Goal: Complete application form

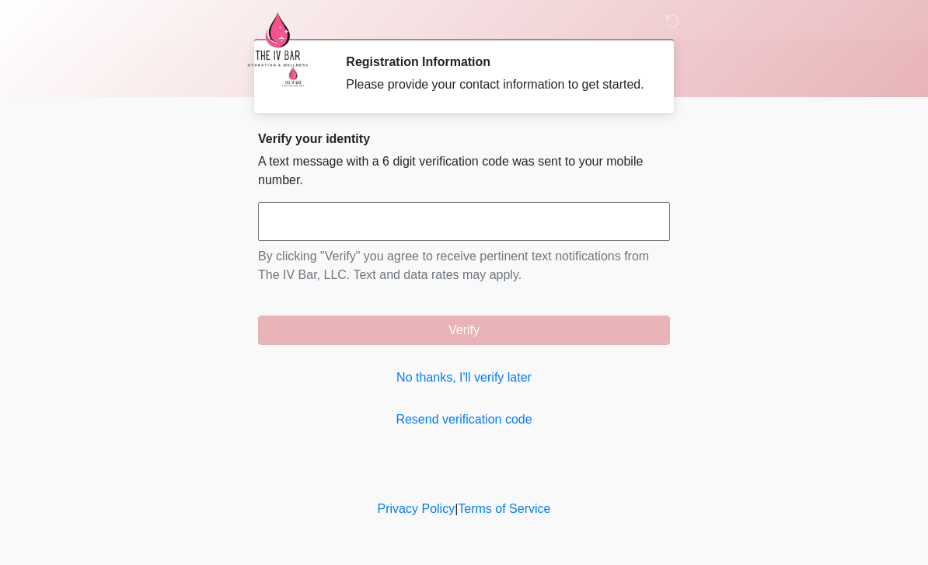
click at [511, 387] on link "No thanks, I'll verify later" at bounding box center [464, 377] width 412 height 19
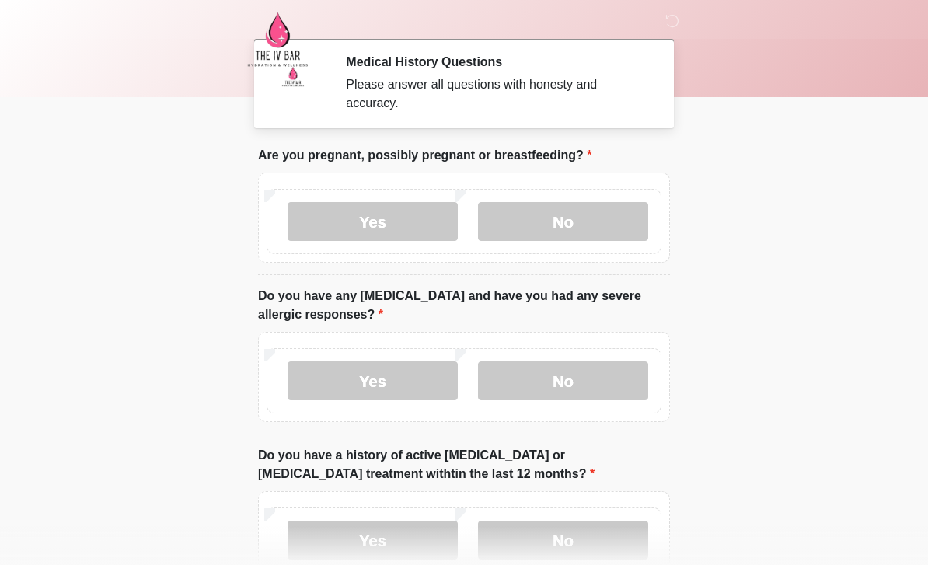
click at [589, 224] on label "No" at bounding box center [563, 221] width 170 height 39
click at [593, 375] on label "No" at bounding box center [563, 380] width 170 height 39
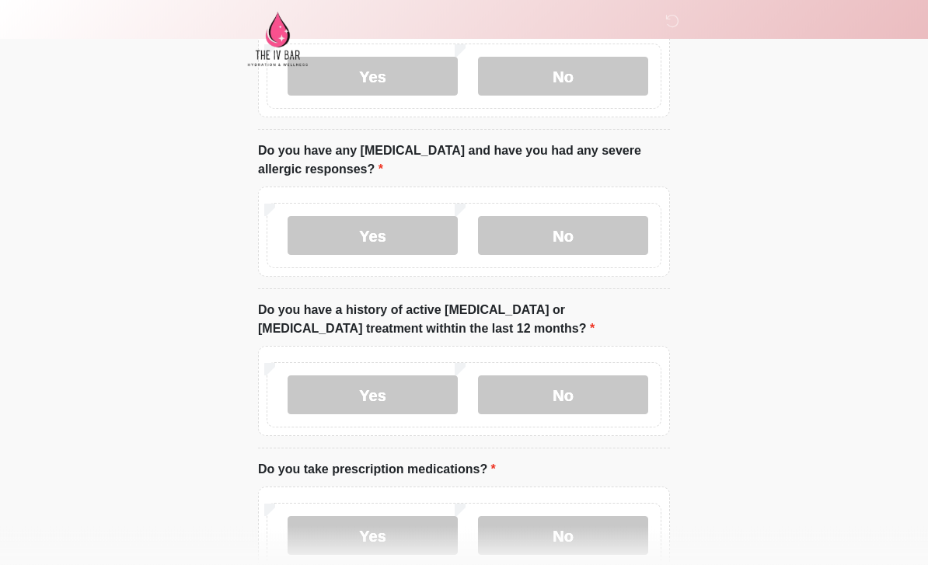
scroll to position [145, 0]
click at [405, 540] on label "Yes" at bounding box center [373, 535] width 170 height 39
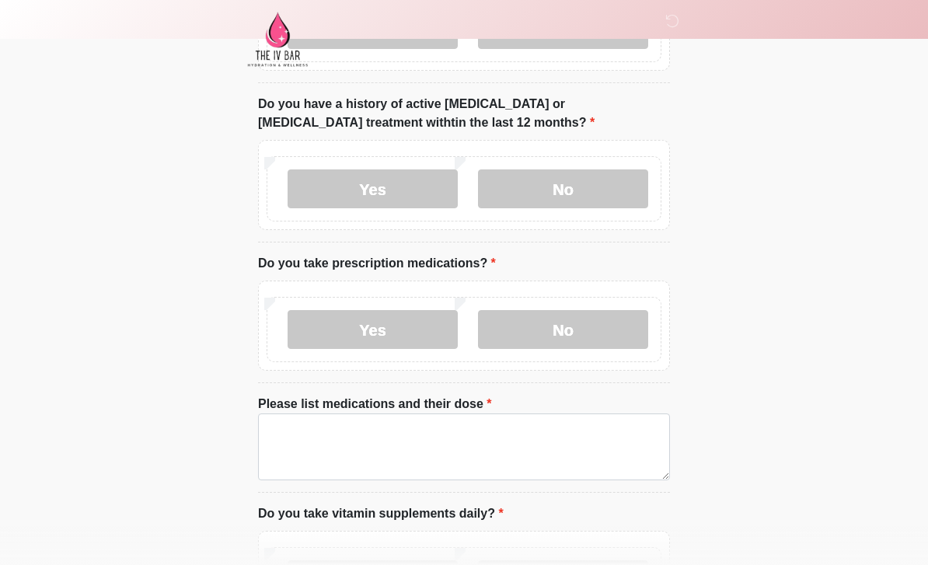
scroll to position [369, 0]
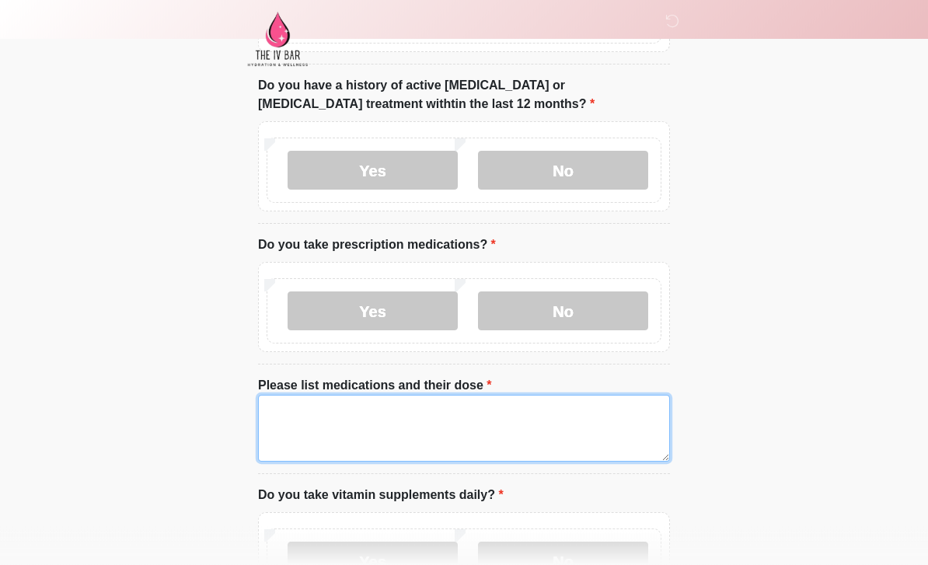
click at [309, 409] on textarea "Please list medications and their dose" at bounding box center [464, 429] width 412 height 67
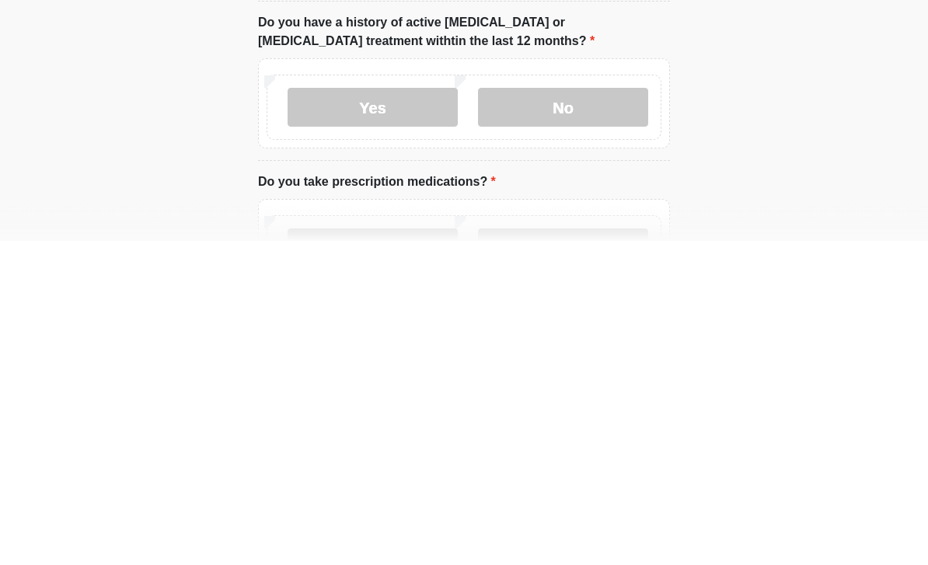
scroll to position [124, 0]
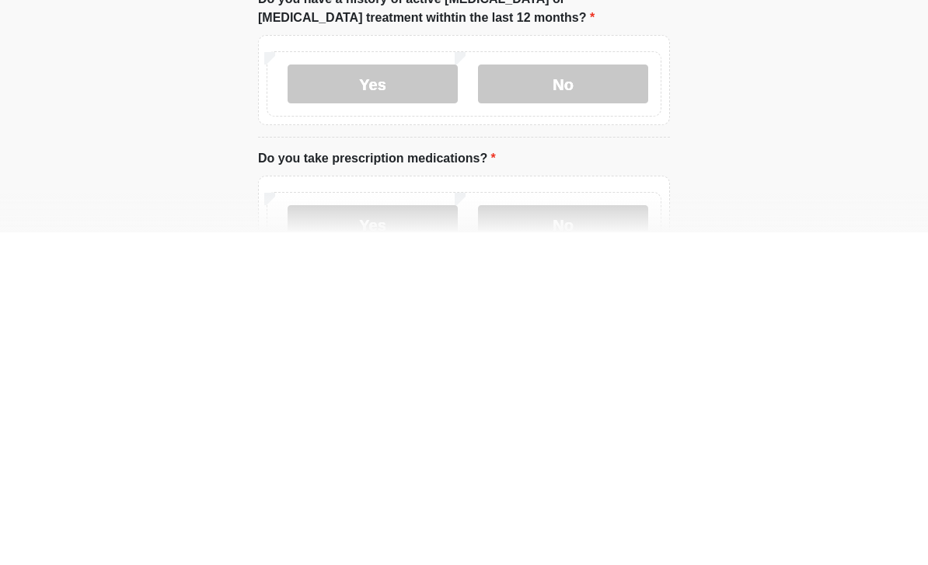
type textarea "**********"
click at [574, 397] on label "No" at bounding box center [563, 416] width 170 height 39
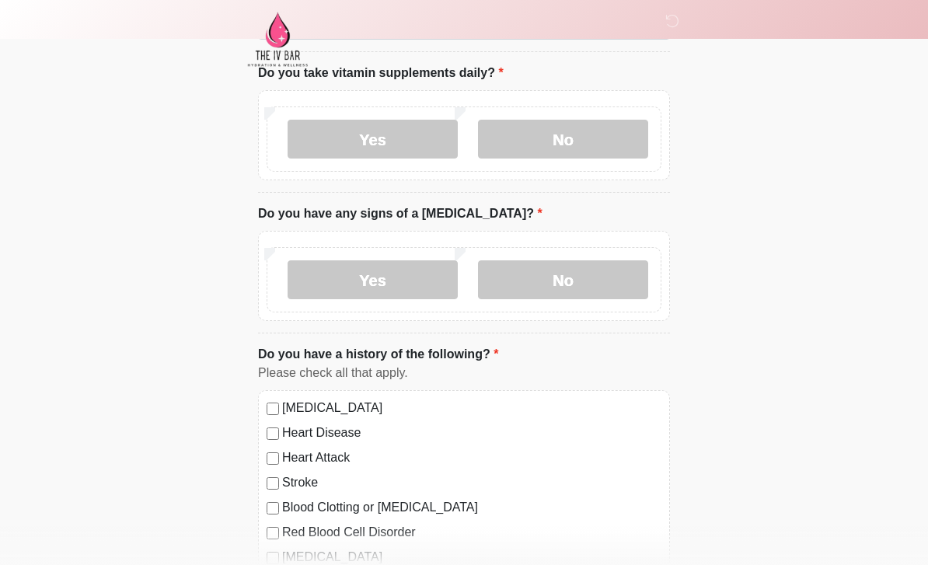
scroll to position [723, 0]
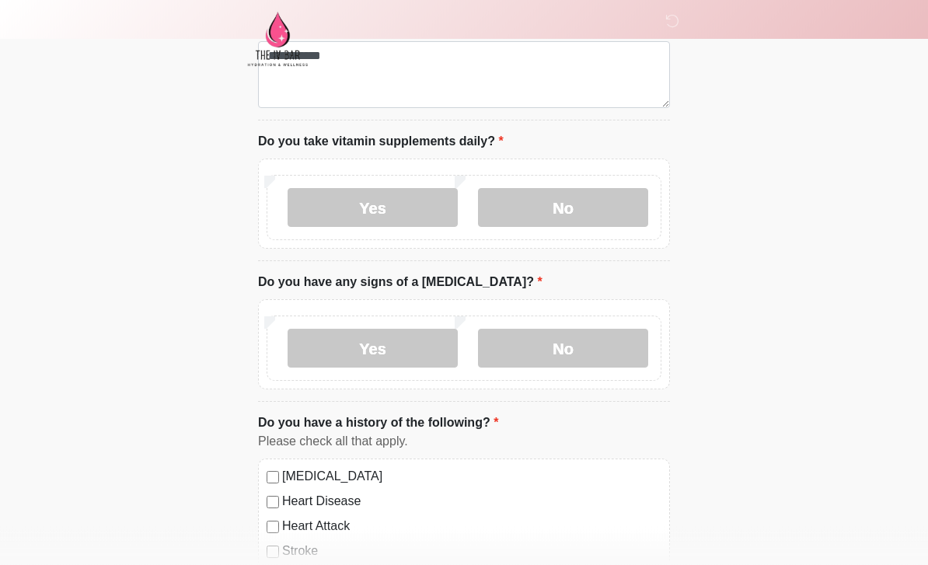
click at [605, 190] on label "No" at bounding box center [563, 208] width 170 height 39
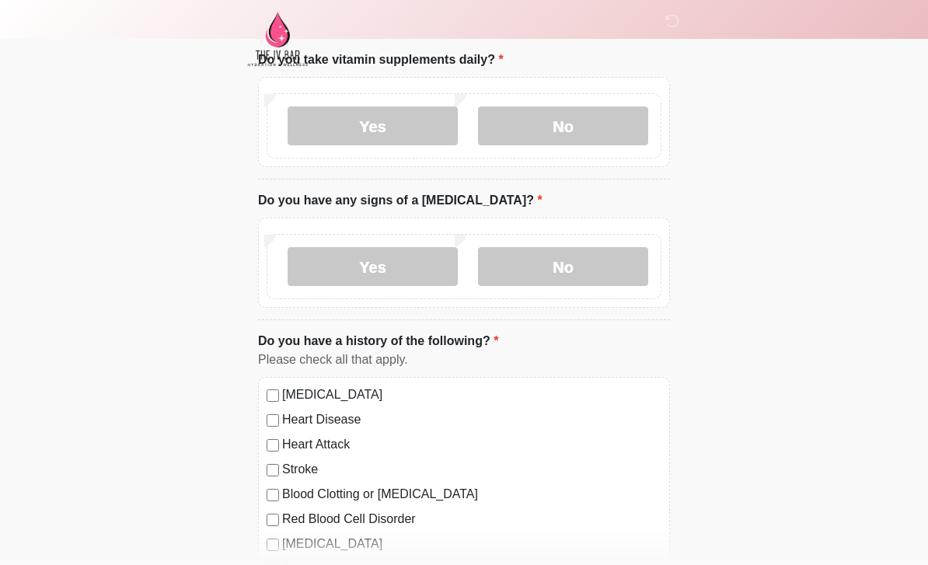
click at [613, 261] on label "No" at bounding box center [563, 267] width 170 height 39
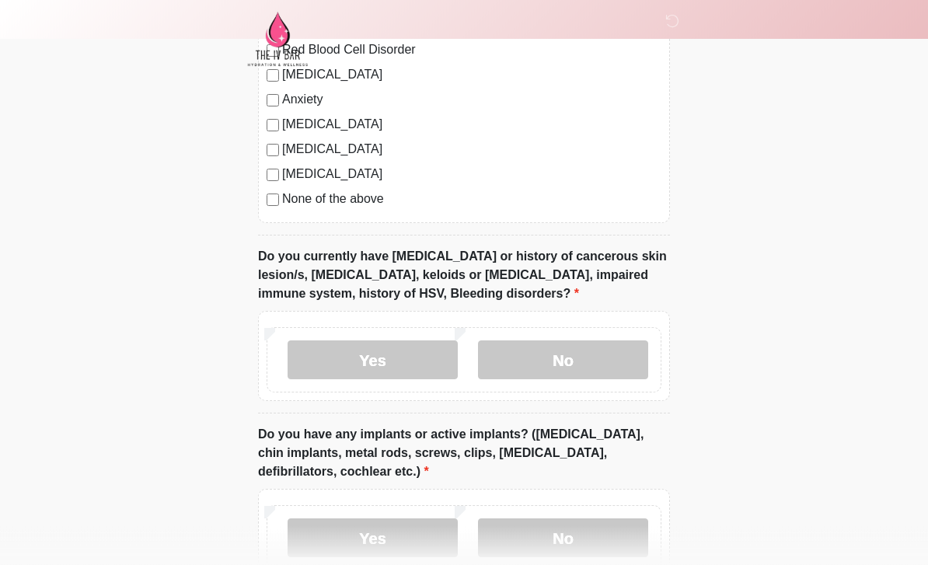
scroll to position [1275, 0]
click at [598, 351] on label "No" at bounding box center [563, 359] width 170 height 39
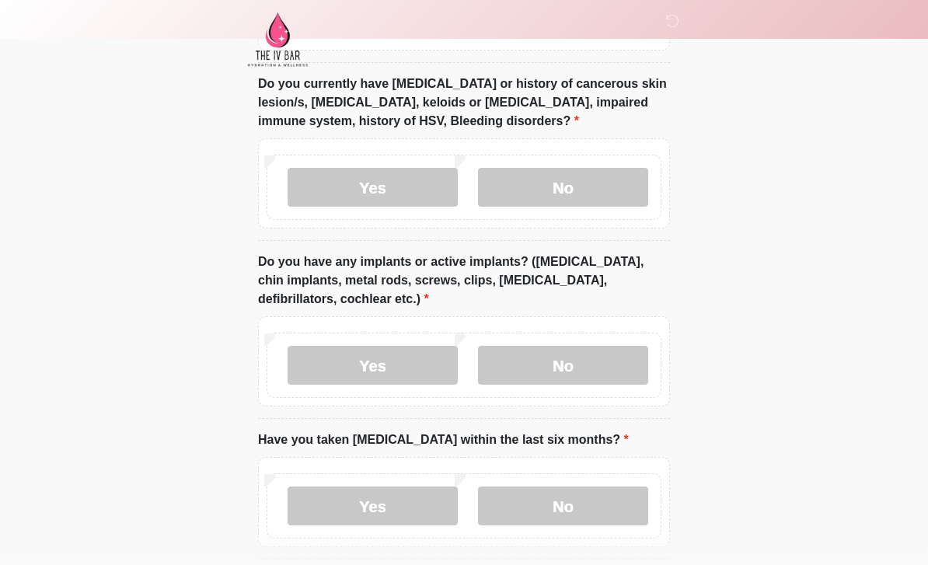
scroll to position [1491, 0]
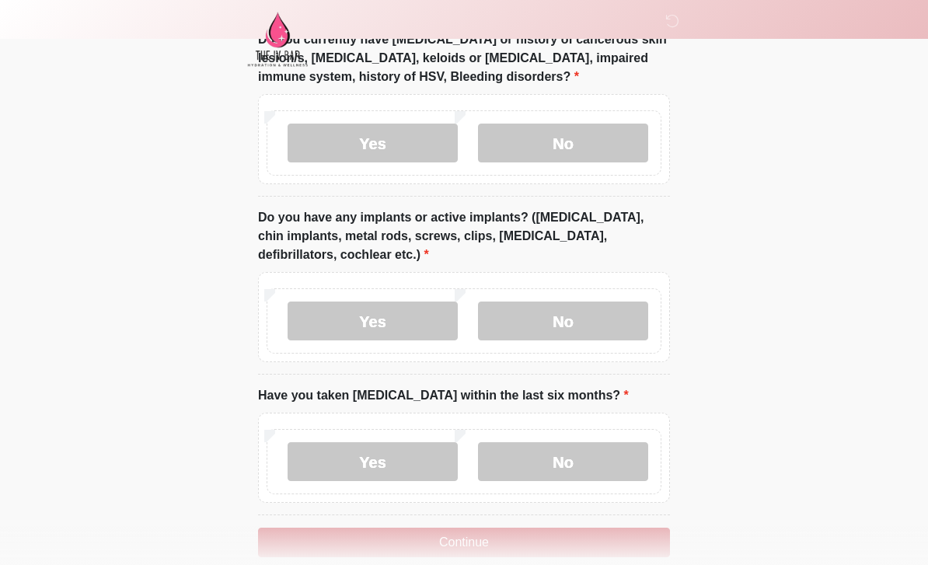
click at [615, 318] on label "No" at bounding box center [563, 321] width 170 height 39
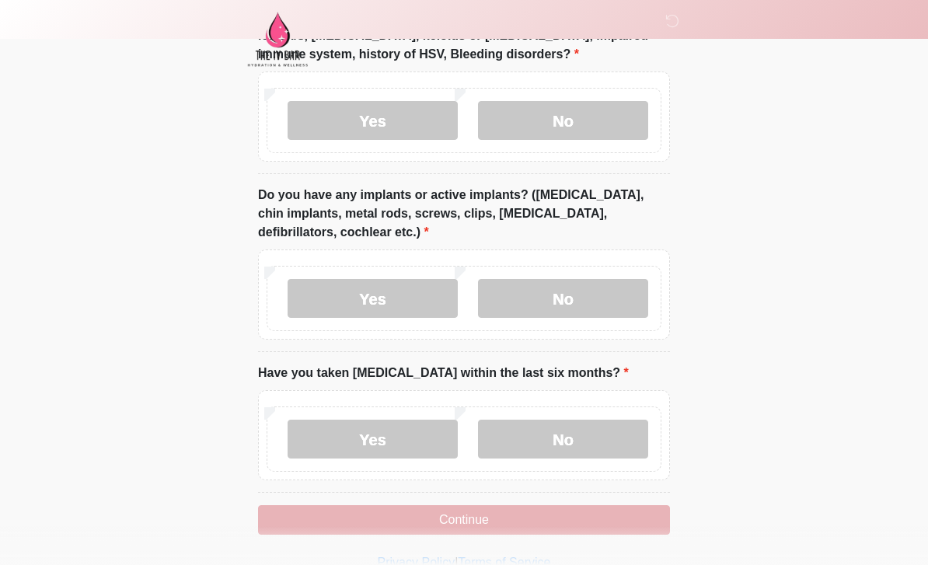
scroll to position [1509, 0]
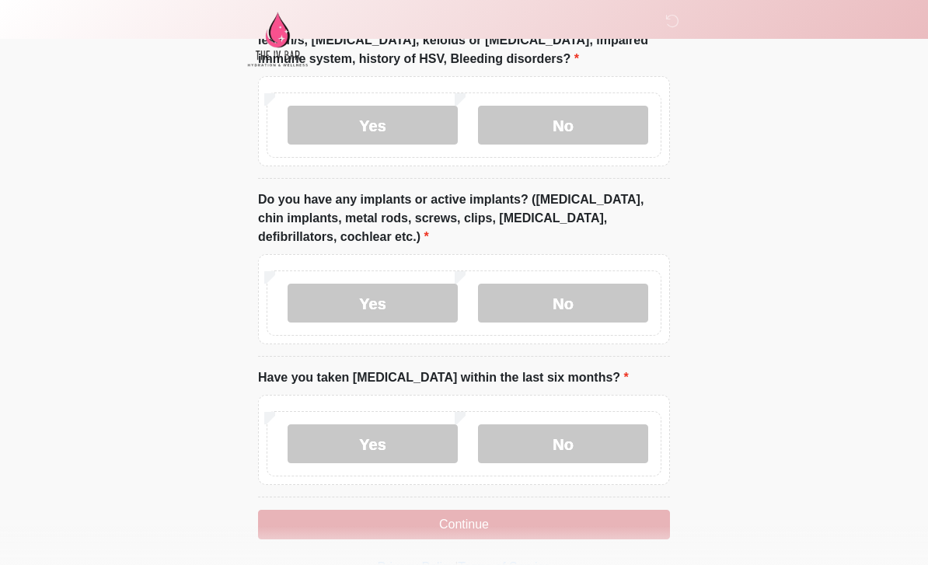
click at [417, 307] on label "Yes" at bounding box center [373, 303] width 170 height 39
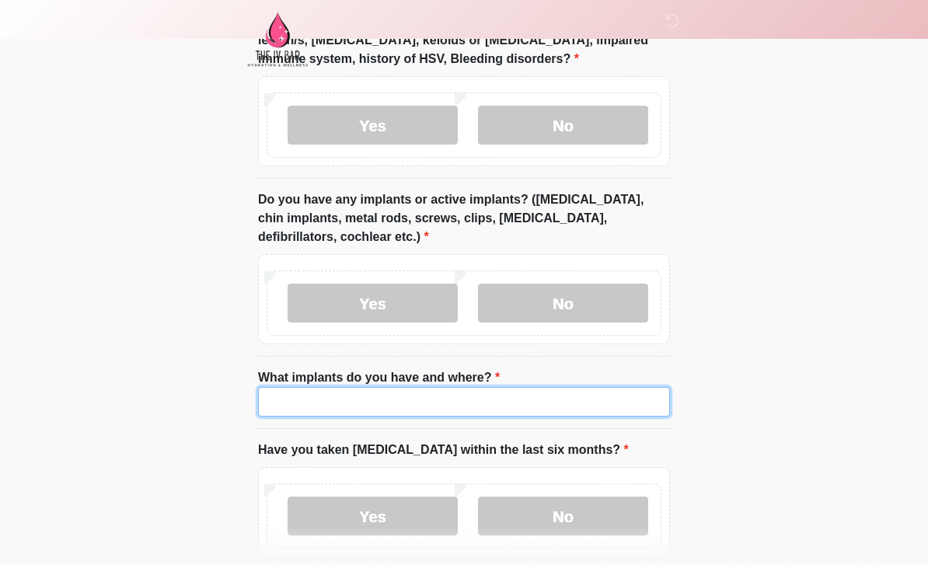
click at [474, 410] on input "What implants do you have and where?" at bounding box center [464, 402] width 412 height 30
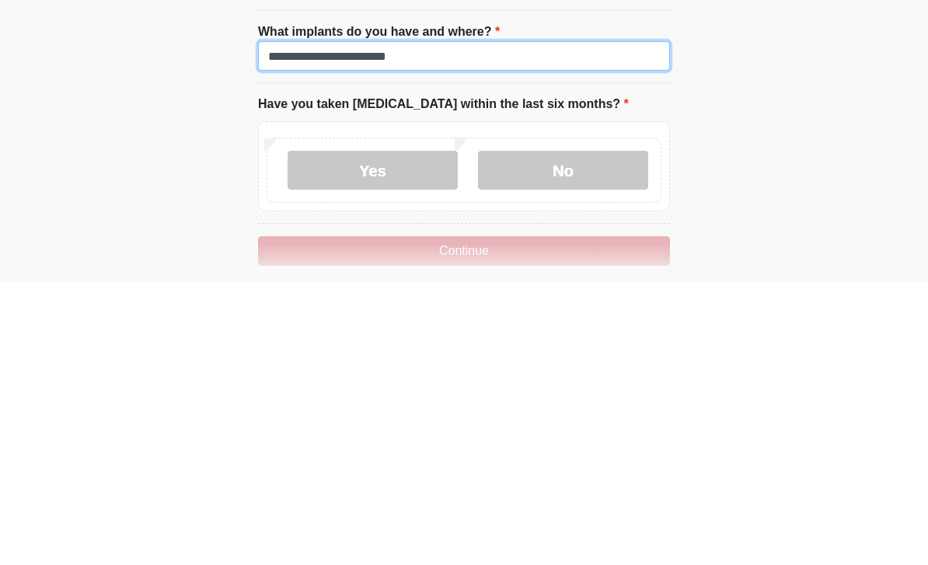
scroll to position [1573, 0]
type input "**********"
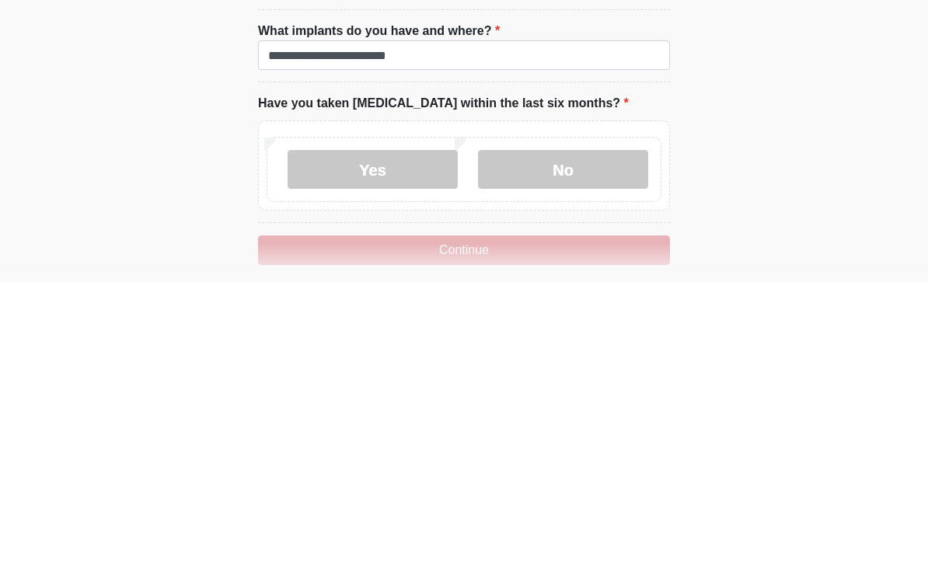
click at [604, 433] on label "No" at bounding box center [563, 452] width 170 height 39
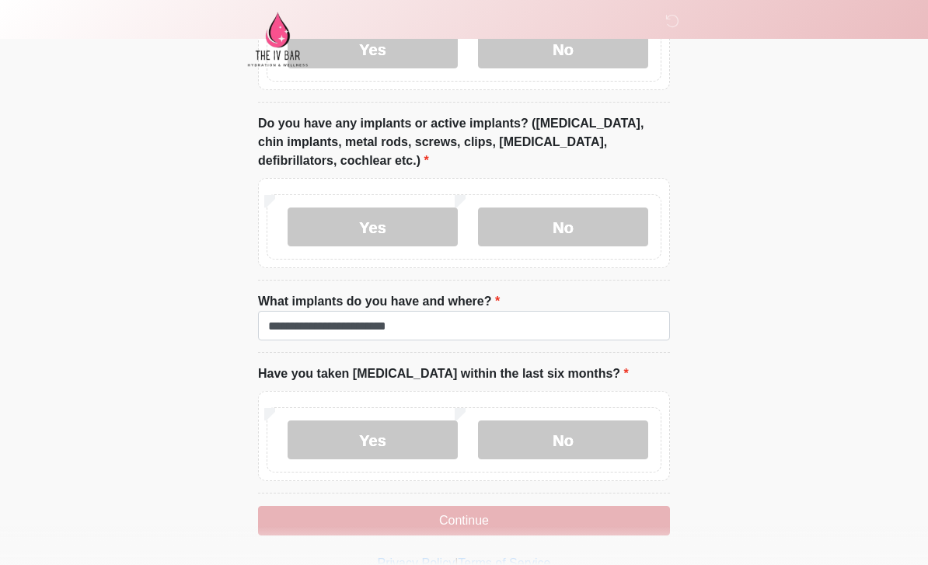
click at [556, 512] on button "Continue" at bounding box center [464, 521] width 412 height 30
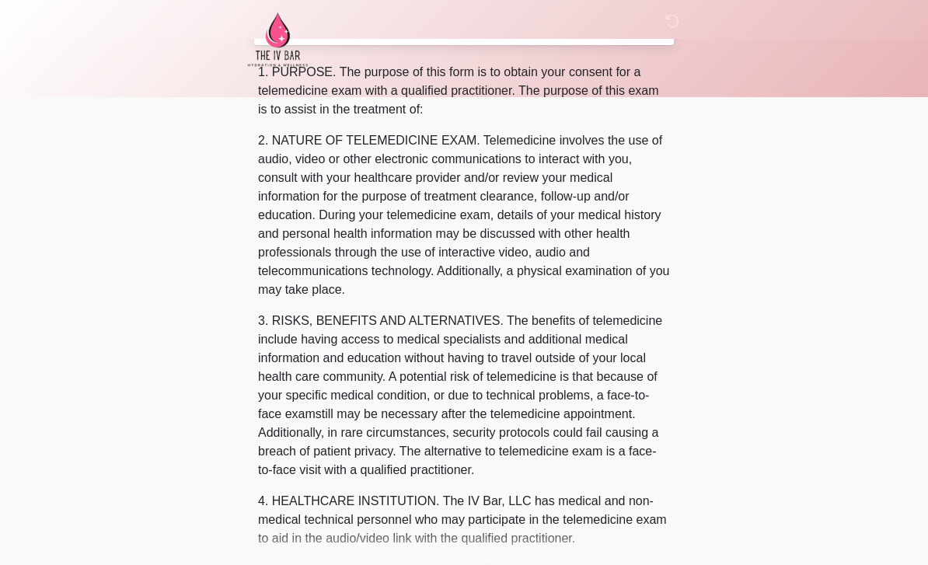
scroll to position [0, 0]
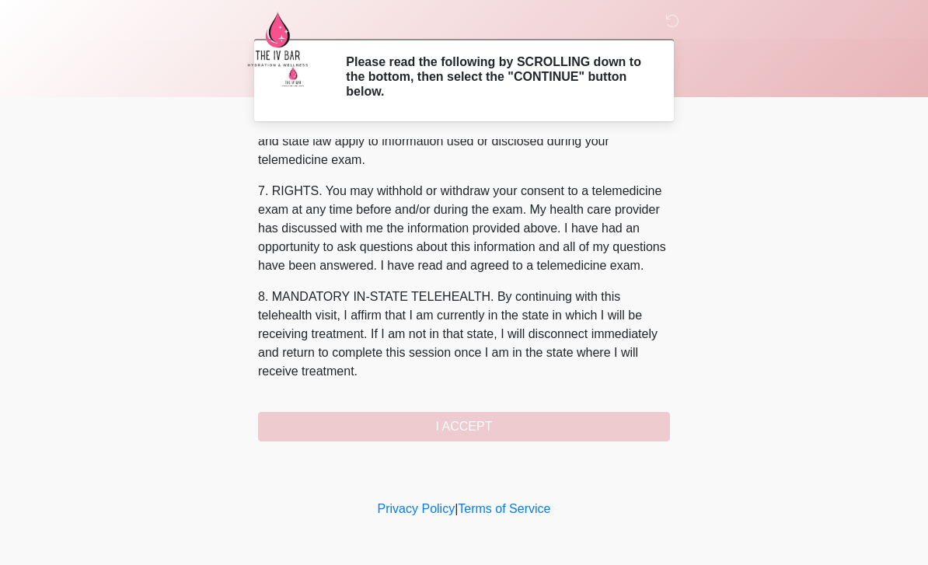
click at [530, 421] on div "1. PURPOSE. The purpose of this form is to obtain your consent for a telemedici…" at bounding box center [464, 290] width 412 height 302
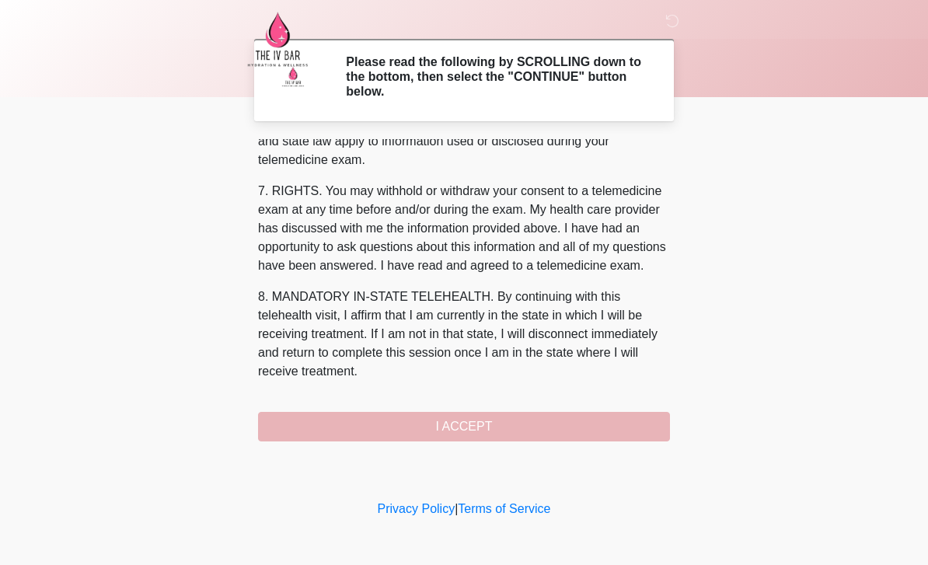
scroll to position [647, 0]
click at [529, 429] on button "I ACCEPT" at bounding box center [464, 427] width 412 height 30
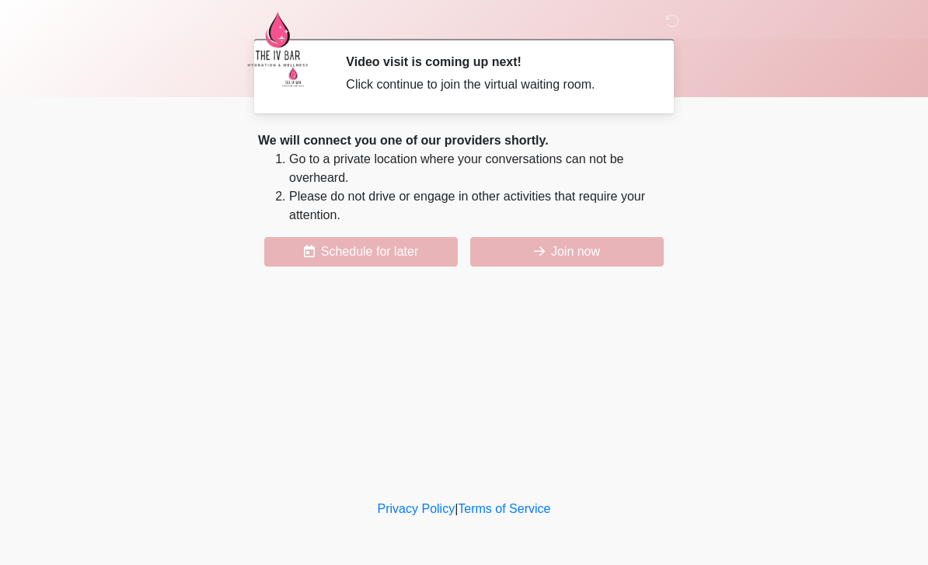
click at [577, 246] on button "Join now" at bounding box center [567, 252] width 194 height 30
